Goal: Find specific page/section: Find specific page/section

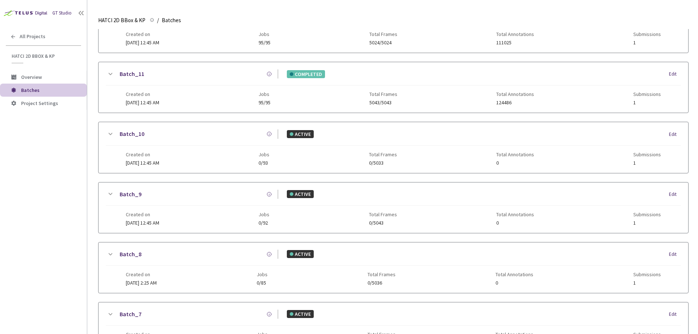
scroll to position [352, 0]
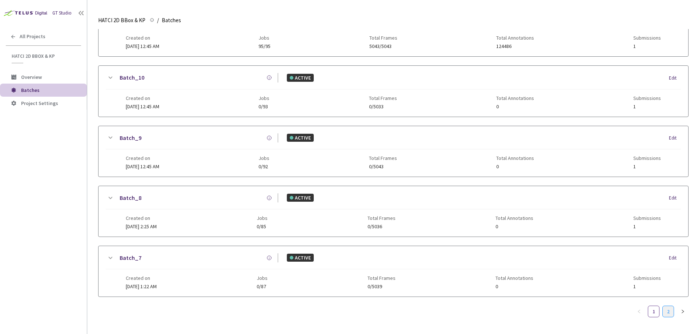
click at [666, 306] on link "2" at bounding box center [667, 311] width 11 height 11
click at [130, 75] on link "Batch_2" at bounding box center [131, 77] width 22 height 9
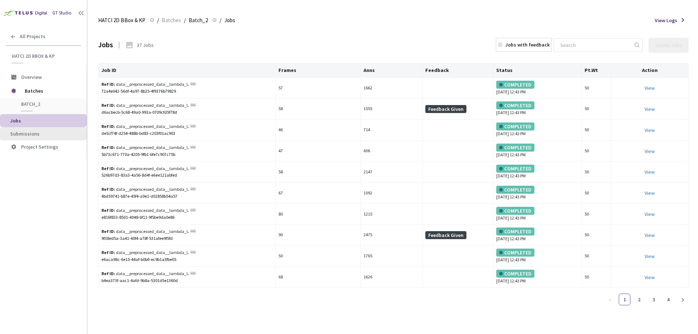
click at [41, 136] on span "Submissions" at bounding box center [45, 134] width 71 height 6
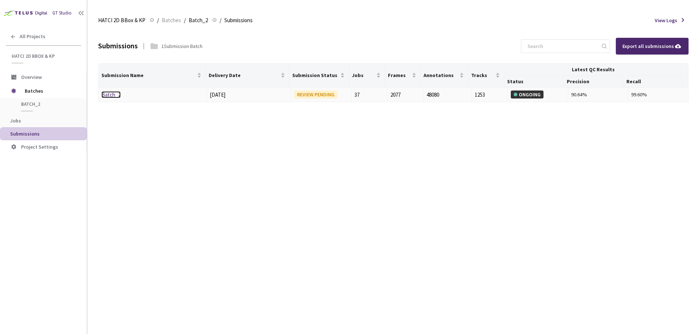
click at [109, 94] on link "Batch_2" at bounding box center [110, 94] width 19 height 7
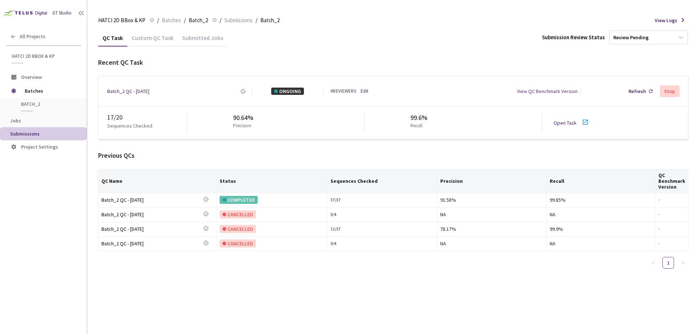
click at [556, 121] on link "Open Task" at bounding box center [564, 123] width 23 height 7
